Goal: Task Accomplishment & Management: Complete application form

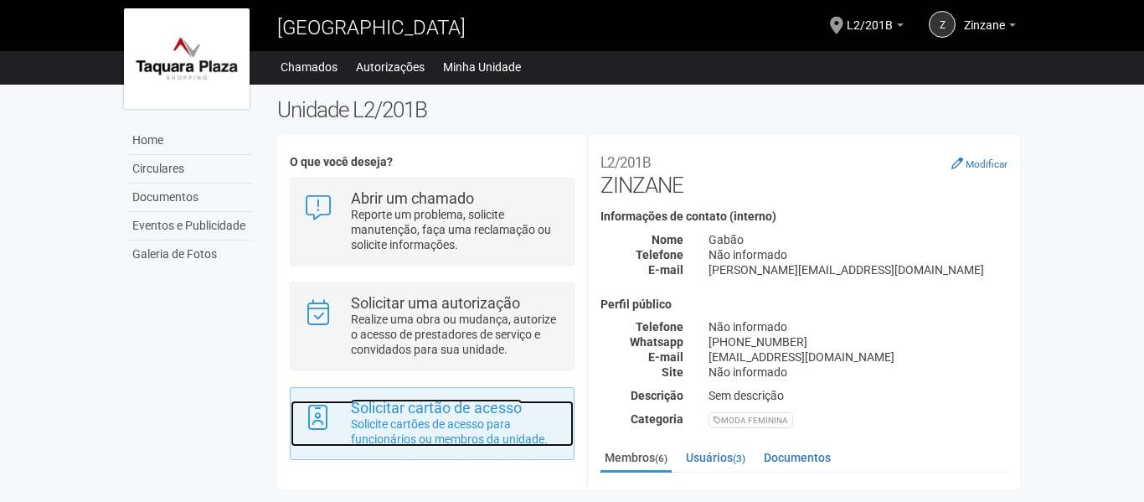
click at [459, 436] on p "Solicite cartões de acesso para funcionários ou membros da unidade." at bounding box center [456, 431] width 210 height 30
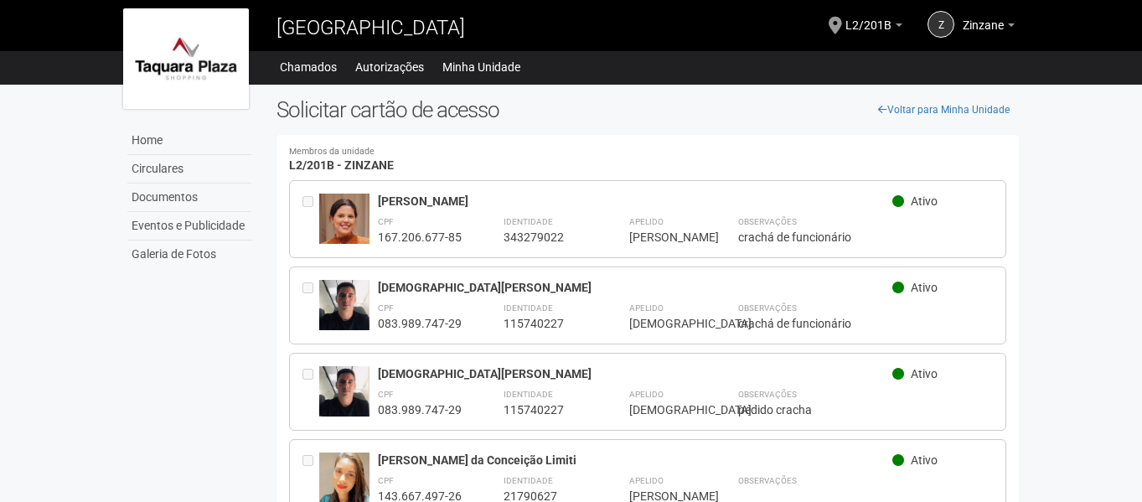
click at [812, 291] on div "[DEMOGRAPHIC_DATA][PERSON_NAME]" at bounding box center [635, 287] width 515 height 15
click at [920, 205] on span "Ativo" at bounding box center [923, 200] width 27 height 13
click at [392, 70] on link "Autorizações" at bounding box center [389, 66] width 69 height 23
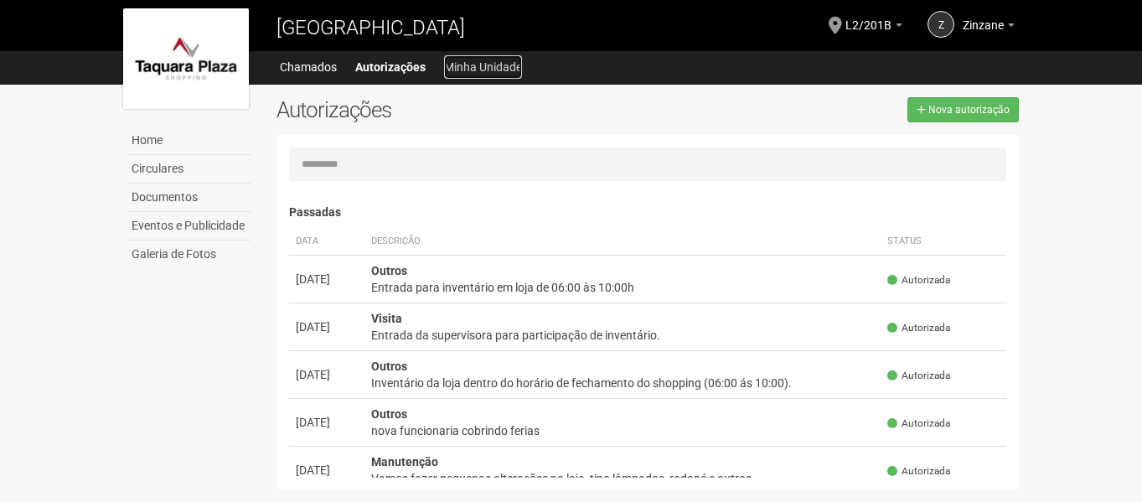
click at [466, 69] on link "Minha Unidade" at bounding box center [483, 66] width 78 height 23
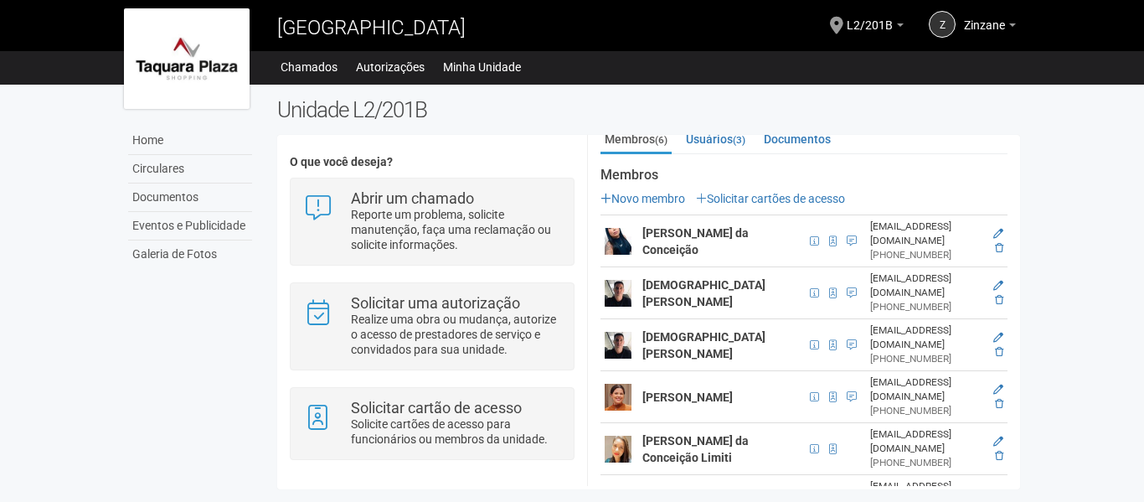
scroll to position [235, 0]
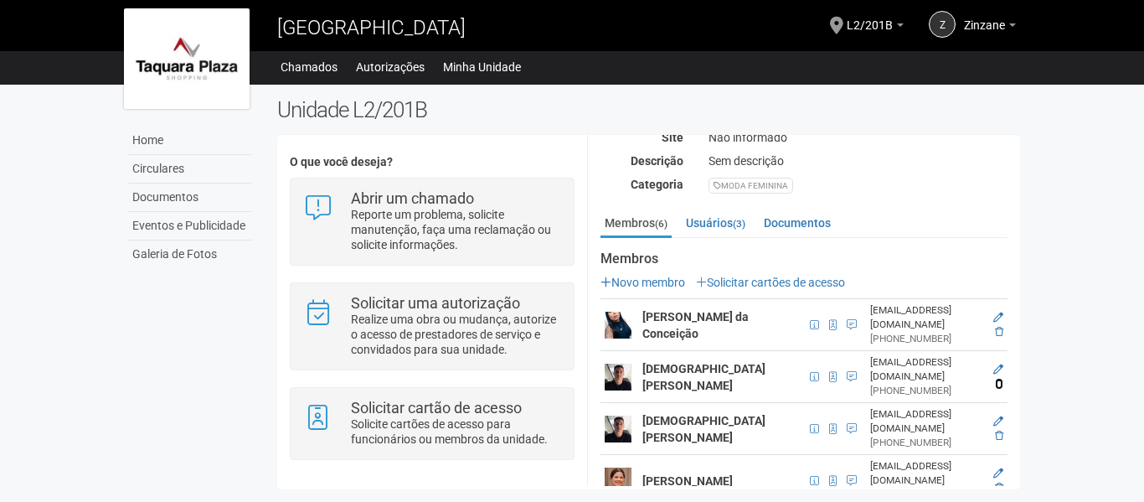
drag, startPoint x: 996, startPoint y: 365, endPoint x: 625, endPoint y: 60, distance: 480.2
click at [996, 379] on icon at bounding box center [999, 384] width 8 height 10
click at [993, 416] on icon at bounding box center [998, 421] width 10 height 10
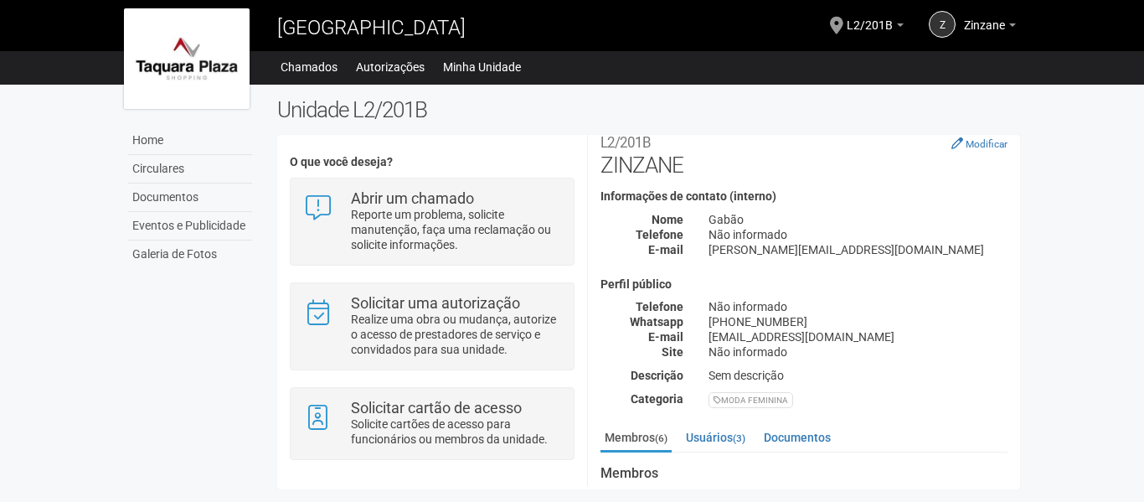
scroll to position [0, 0]
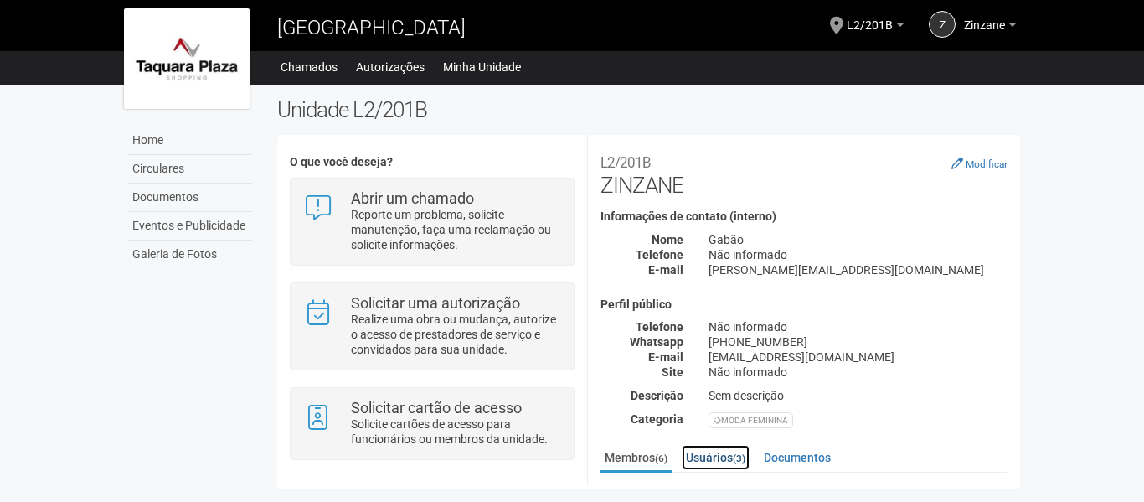
click at [733, 453] on link "Usuários (3)" at bounding box center [716, 457] width 68 height 25
click at [664, 457] on small "(6)" at bounding box center [661, 458] width 13 height 12
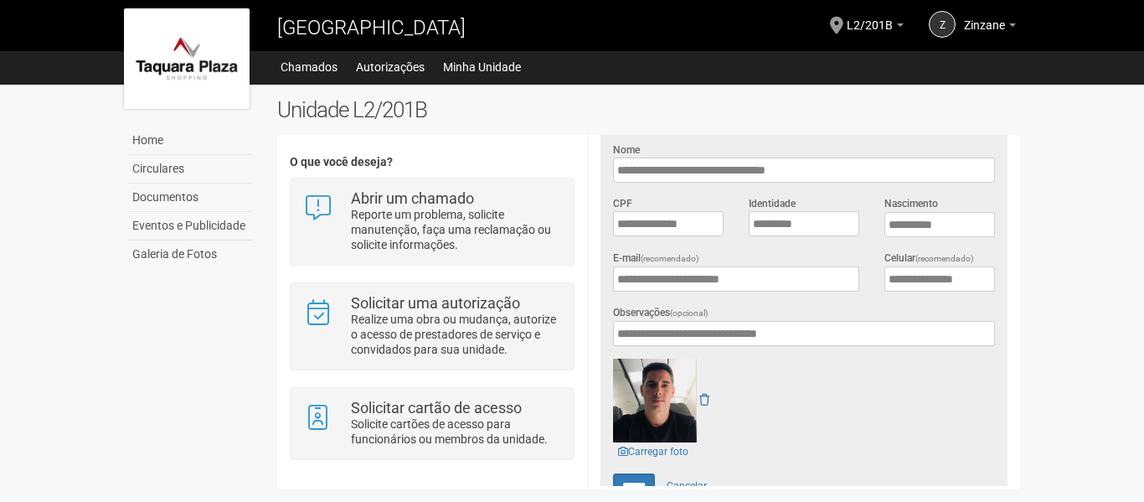
scroll to position [419, 0]
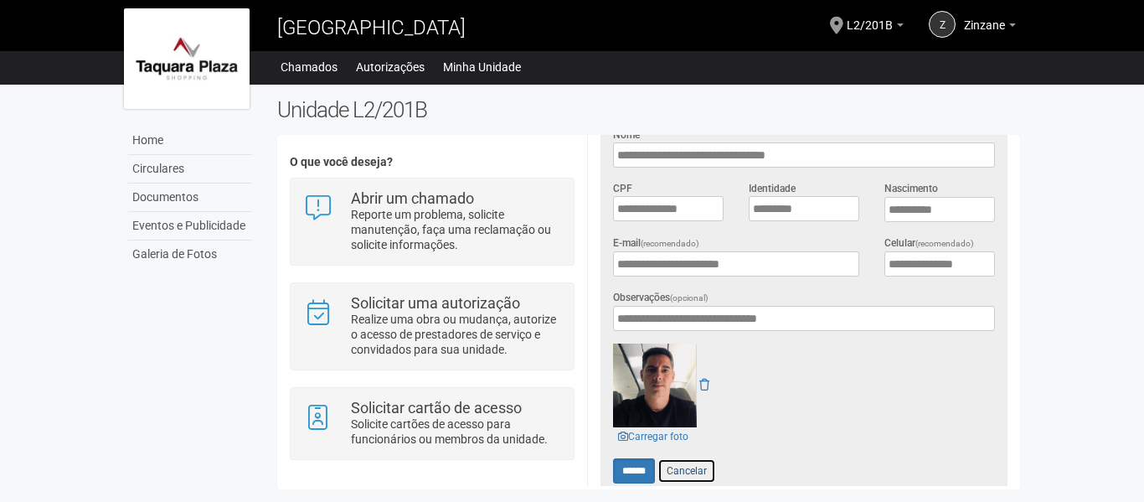
click at [703, 466] on link "Cancelar" at bounding box center [686, 470] width 59 height 25
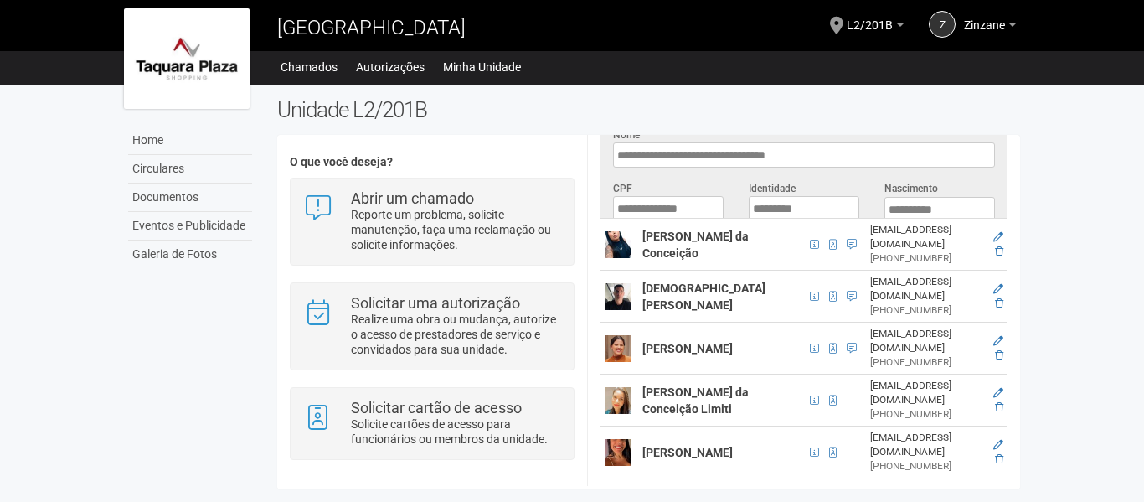
scroll to position [276, 0]
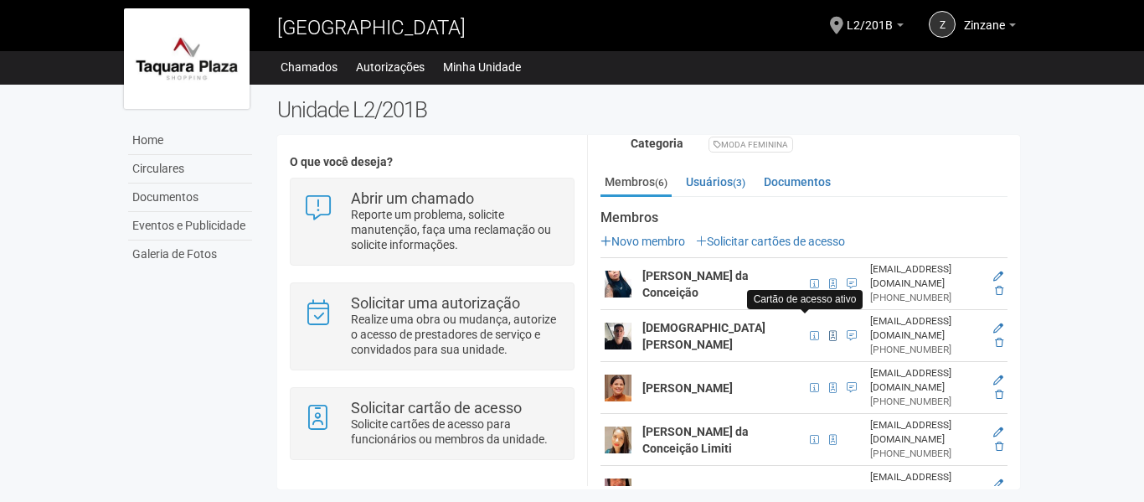
click at [824, 327] on span at bounding box center [833, 336] width 18 height 18
click at [829, 331] on span at bounding box center [833, 336] width 8 height 10
click at [996, 338] on icon at bounding box center [999, 343] width 8 height 10
click at [998, 389] on icon at bounding box center [999, 394] width 8 height 10
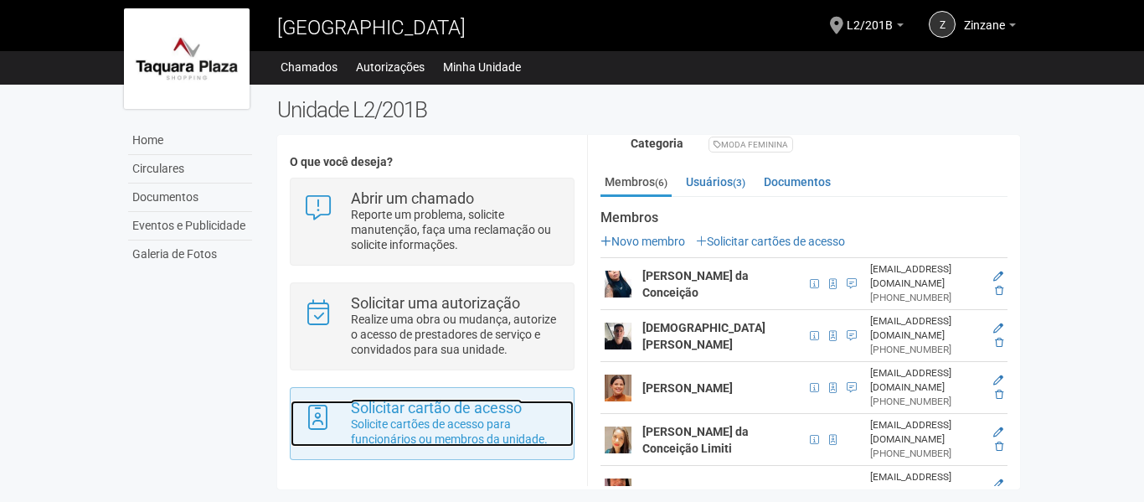
click at [426, 422] on p "Solicite cartões de acesso para funcionários ou membros da unidade." at bounding box center [456, 431] width 210 height 30
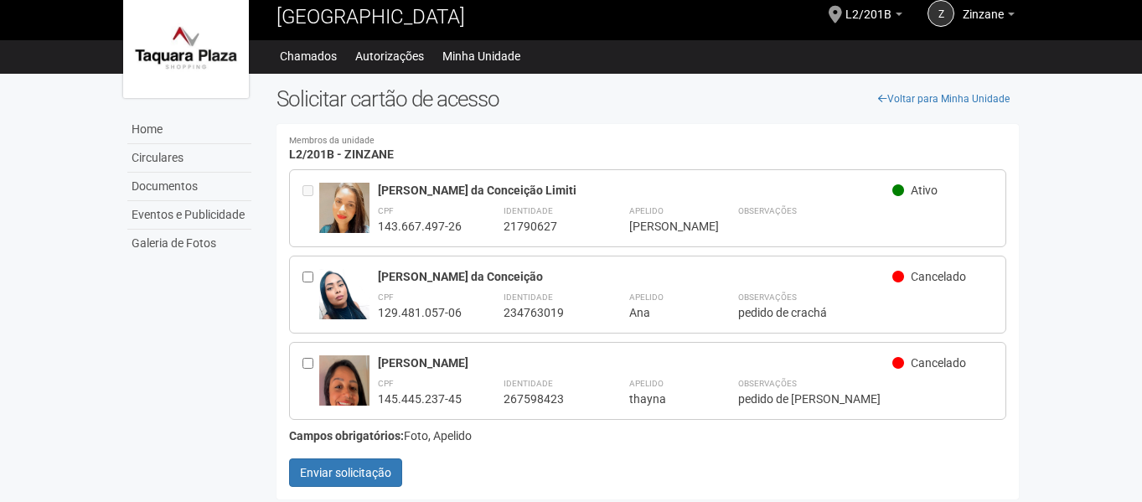
scroll to position [14, 0]
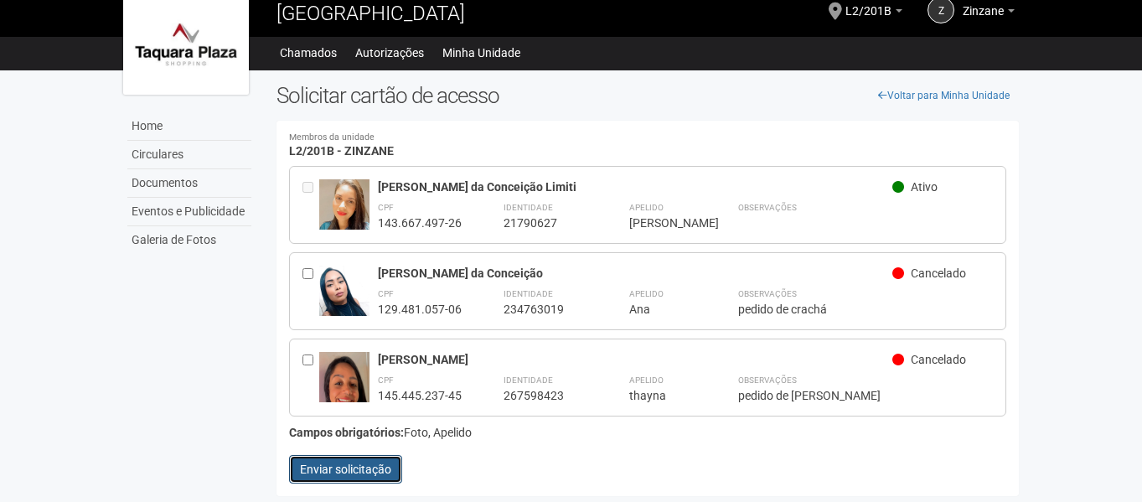
click at [374, 469] on button "Enviar solicitação" at bounding box center [345, 469] width 113 height 28
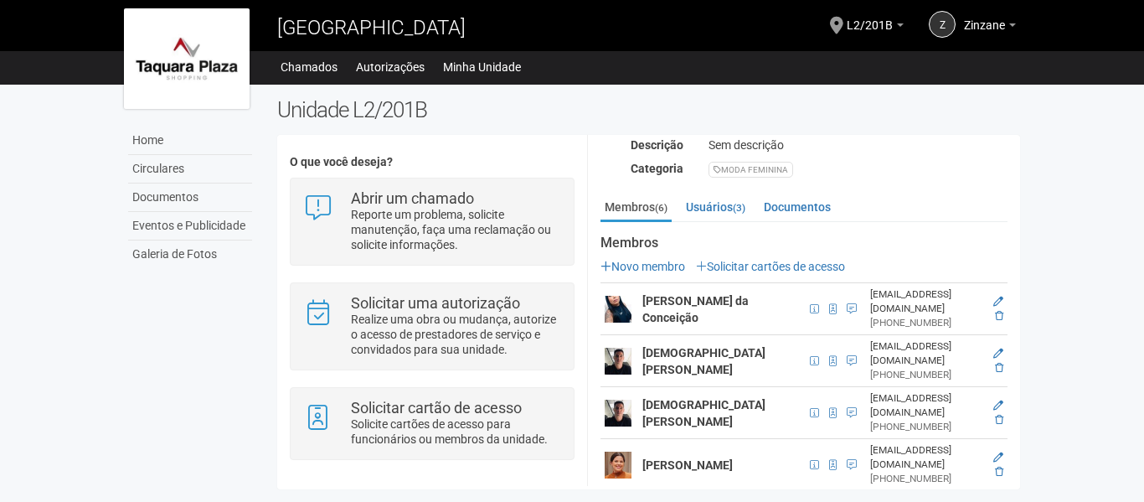
scroll to position [251, 0]
click at [630, 260] on link "Novo membro" at bounding box center [642, 265] width 85 height 13
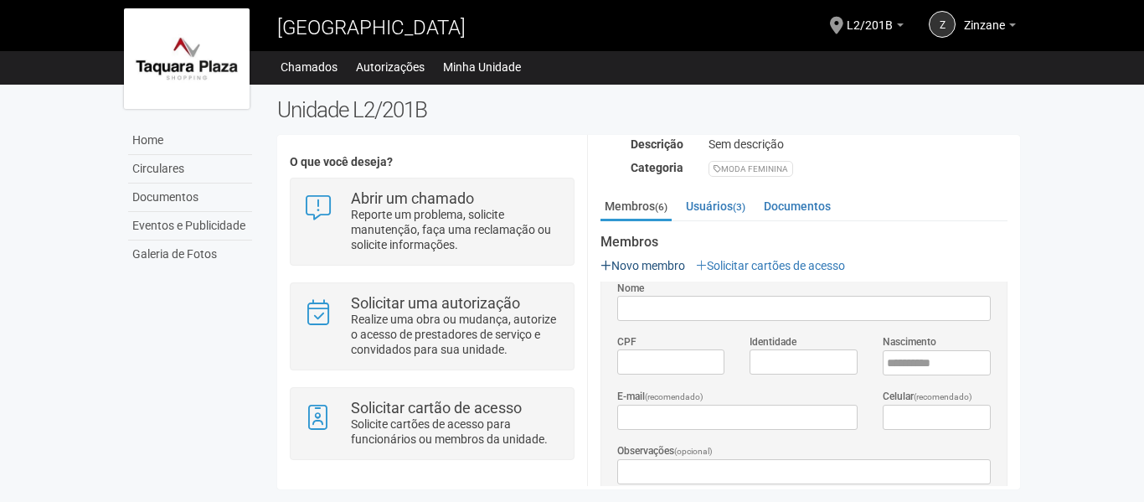
scroll to position [0, 0]
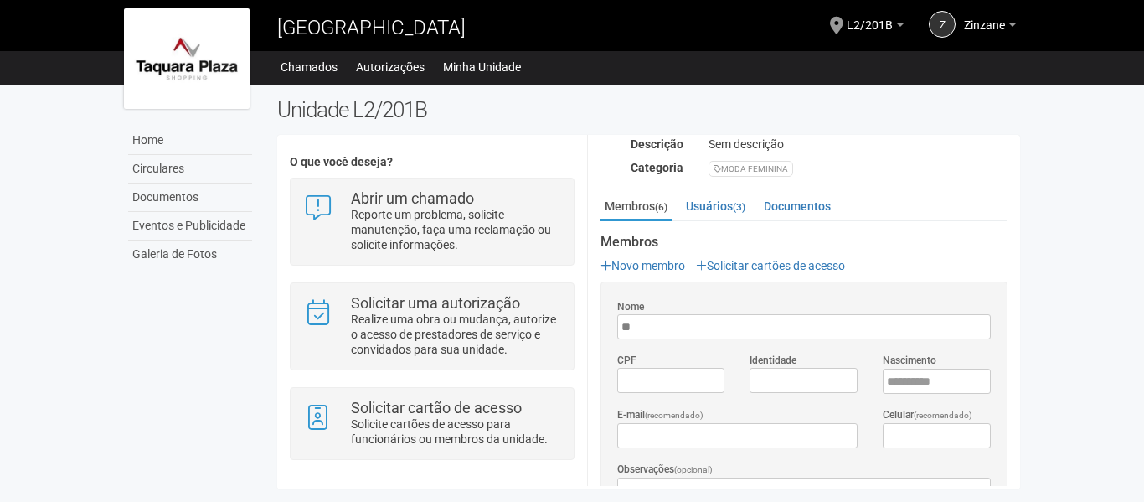
type input "*"
